Goal: Transaction & Acquisition: Subscribe to service/newsletter

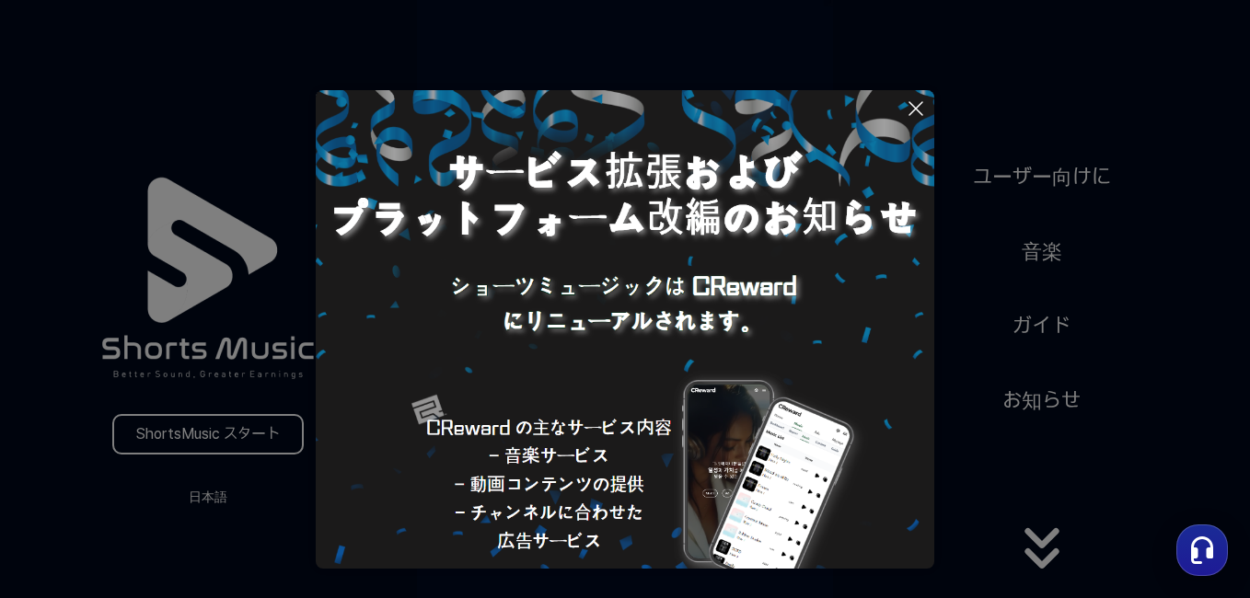
click at [916, 107] on icon at bounding box center [915, 108] width 13 height 13
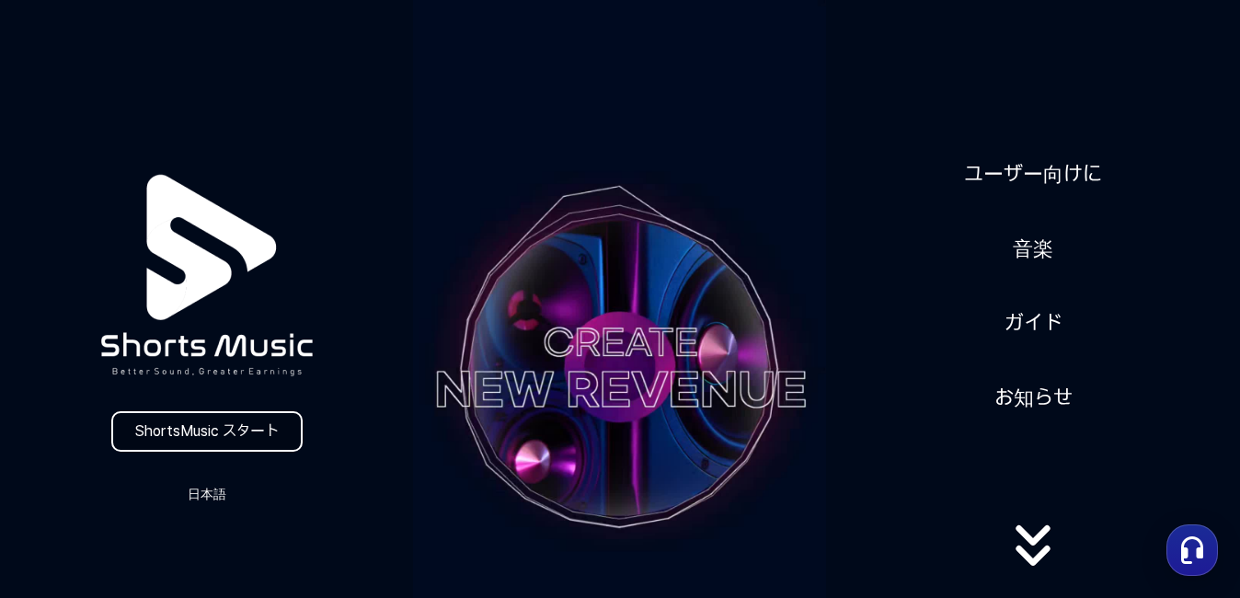
click at [273, 430] on link "ShortsMusic スタート" at bounding box center [206, 431] width 191 height 40
click at [249, 429] on link "ShortsMusic スタート" at bounding box center [206, 431] width 191 height 40
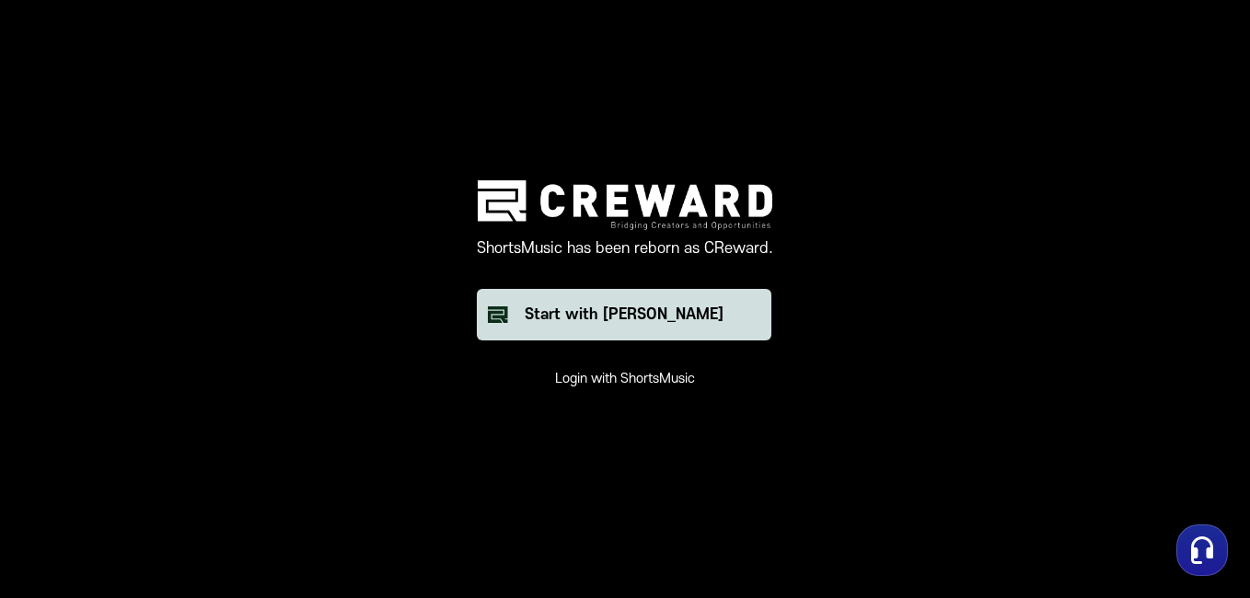
click at [618, 324] on div "Start with [PERSON_NAME]" at bounding box center [623, 315] width 199 height 22
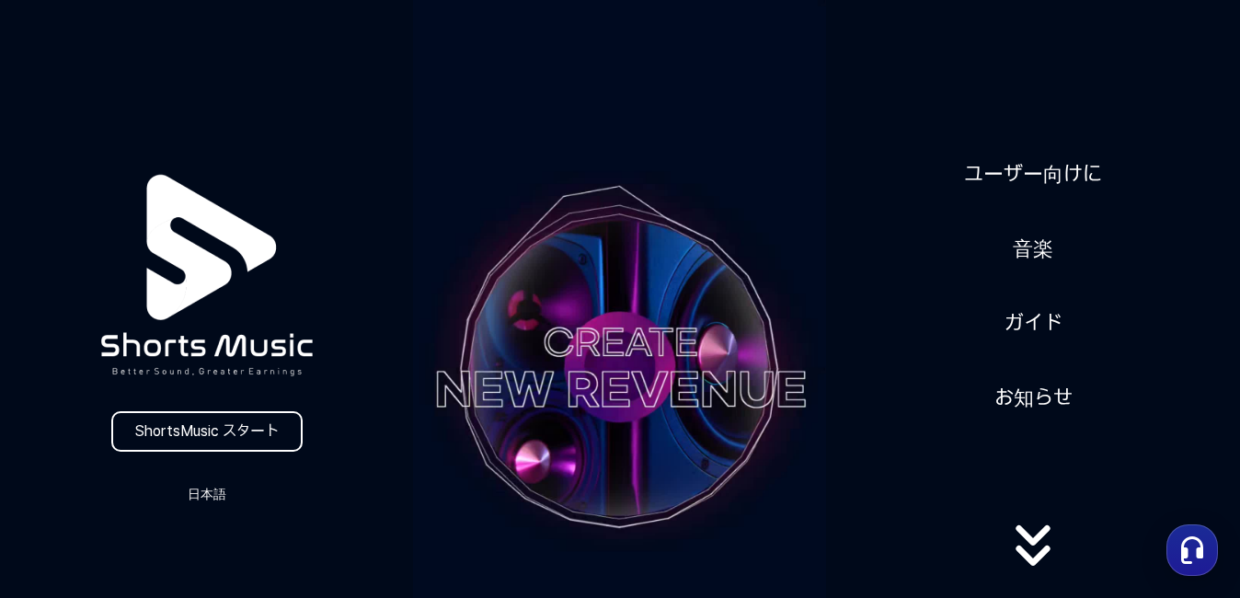
click at [490, 282] on video at bounding box center [619, 367] width 413 height 735
drag, startPoint x: 0, startPoint y: 0, endPoint x: 256, endPoint y: 434, distance: 504.0
click at [256, 434] on link "ShortsMusic スタート" at bounding box center [206, 431] width 191 height 40
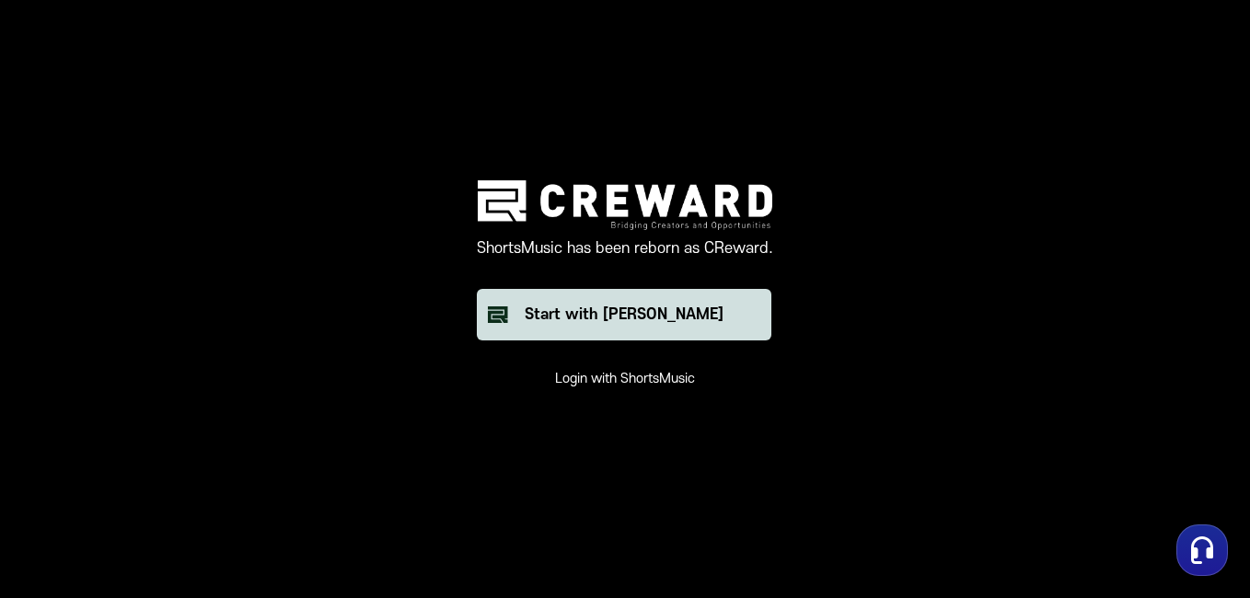
click at [590, 312] on div "Start with Creward" at bounding box center [623, 315] width 199 height 22
